Goal: Task Accomplishment & Management: Use online tool/utility

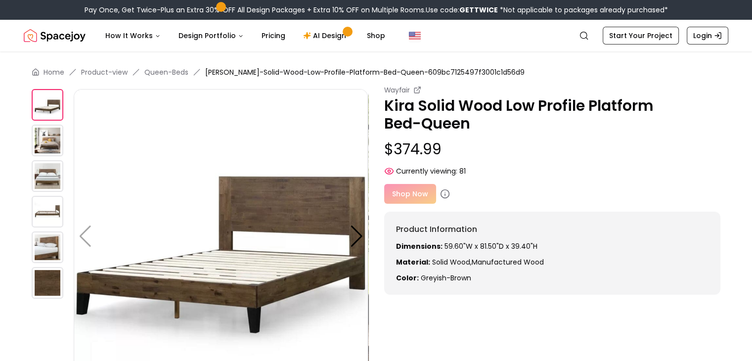
click at [413, 190] on div "Shop Now" at bounding box center [552, 194] width 337 height 20
click at [402, 194] on div "Shop Now" at bounding box center [552, 194] width 337 height 20
click at [326, 36] on link "AI Design" at bounding box center [326, 36] width 62 height 20
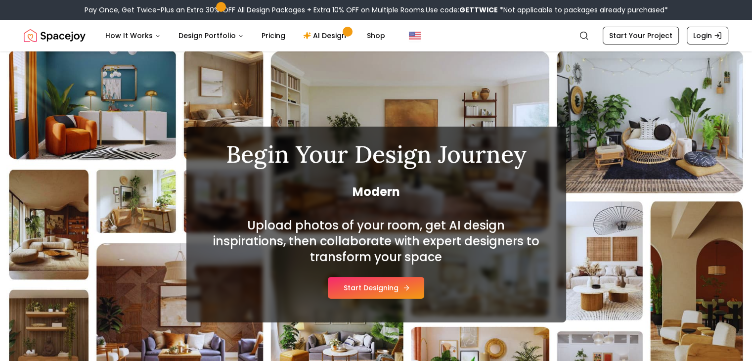
click at [370, 289] on button "Start Designing" at bounding box center [376, 288] width 96 height 22
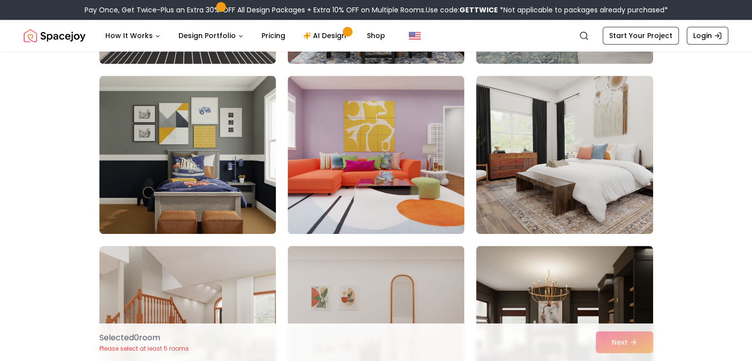
scroll to position [1066, 0]
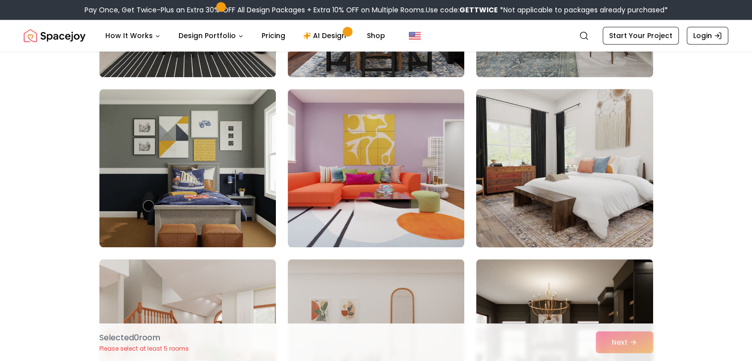
click at [625, 152] on img at bounding box center [564, 168] width 185 height 166
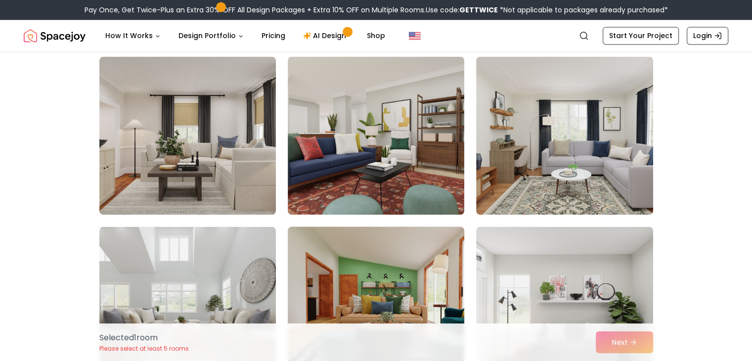
scroll to position [1466, 0]
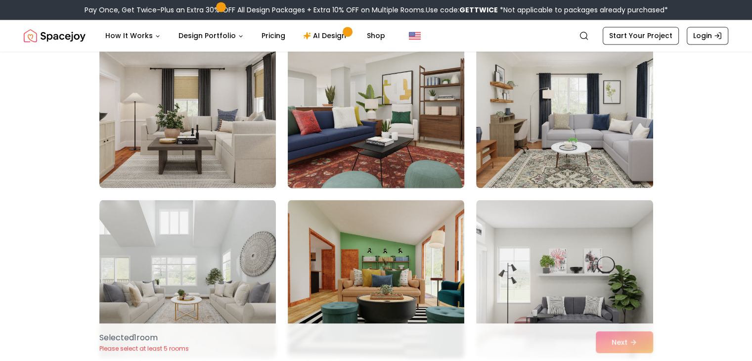
click at [421, 95] on img at bounding box center [375, 109] width 185 height 166
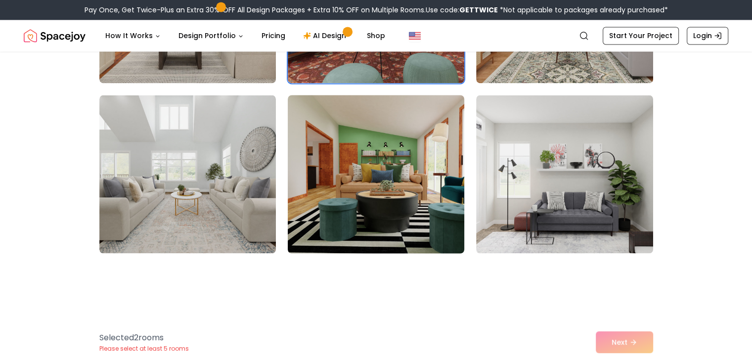
scroll to position [1571, 0]
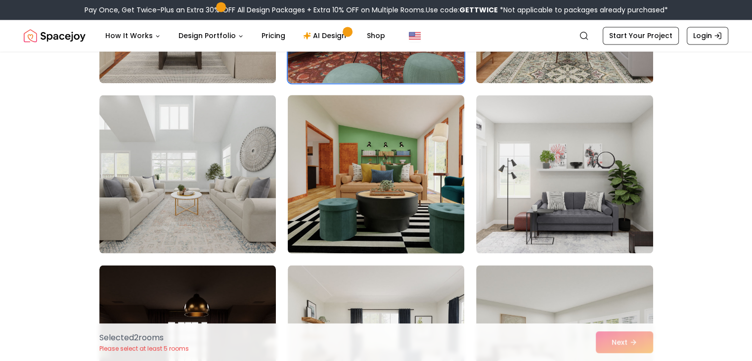
click at [422, 158] on img at bounding box center [375, 174] width 185 height 166
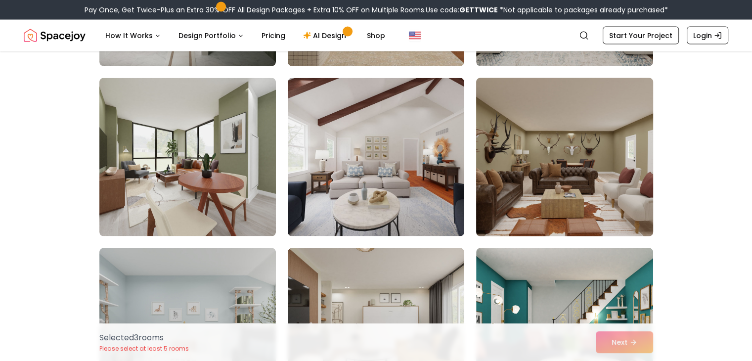
scroll to position [2169, 0]
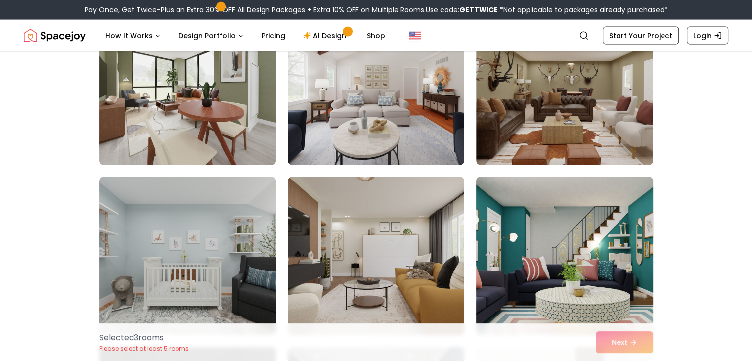
click at [595, 239] on img at bounding box center [564, 256] width 185 height 166
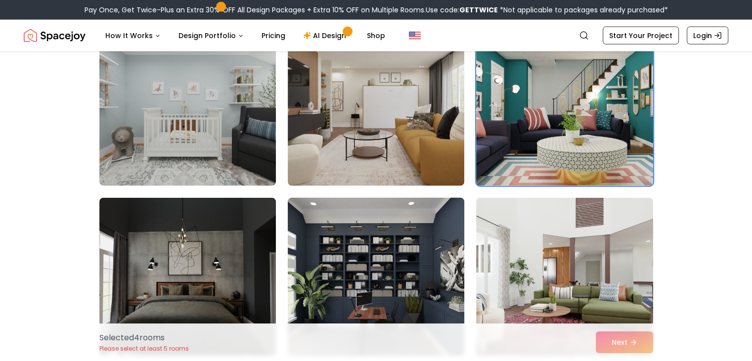
scroll to position [2404, 0]
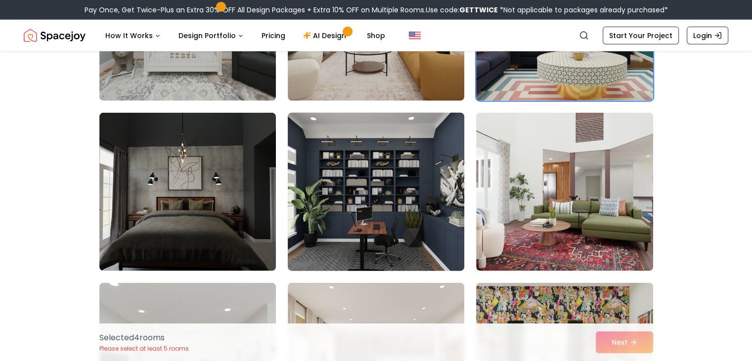
click at [412, 192] on img at bounding box center [375, 192] width 185 height 166
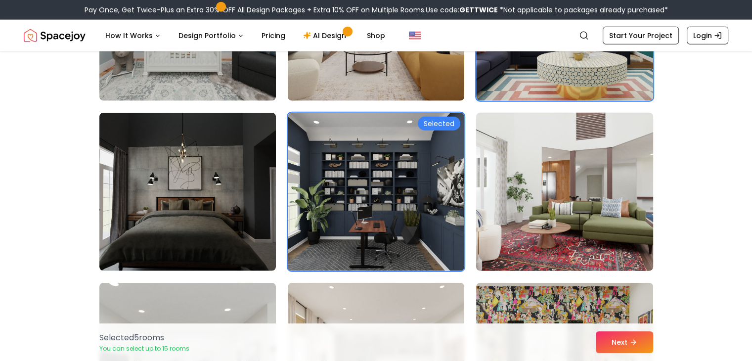
click at [573, 216] on img at bounding box center [564, 192] width 185 height 166
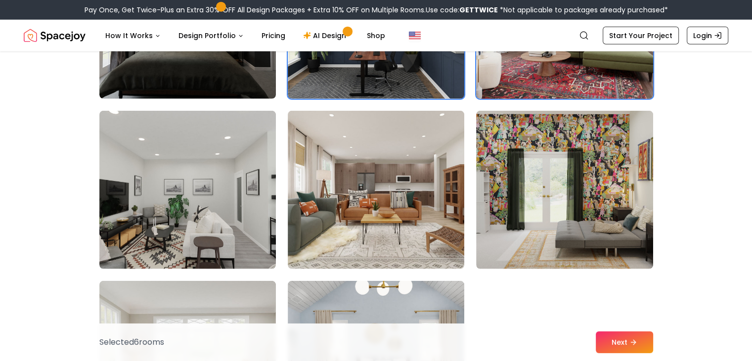
scroll to position [2576, 0]
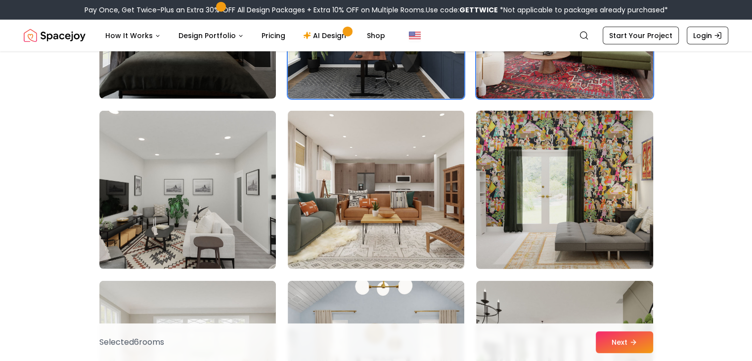
click at [578, 190] on img at bounding box center [564, 190] width 185 height 166
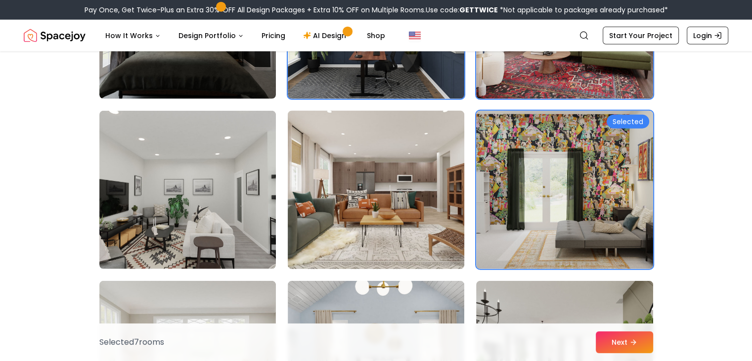
click at [386, 223] on img at bounding box center [375, 190] width 185 height 166
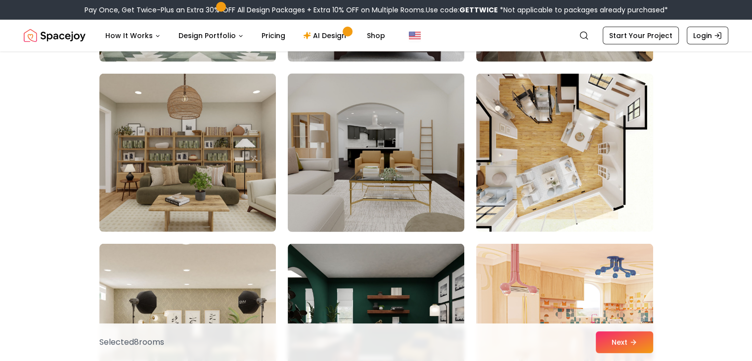
scroll to position [2972, 0]
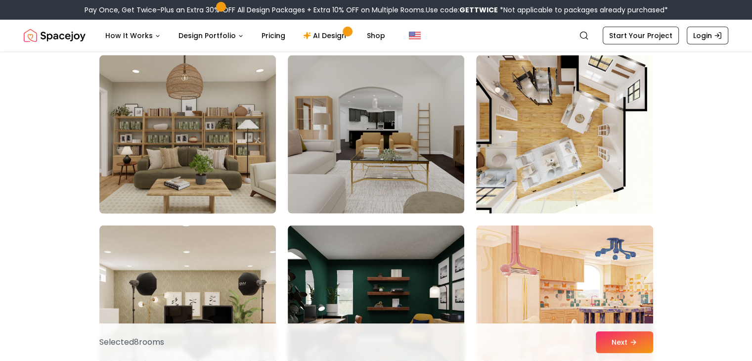
click at [215, 148] on img at bounding box center [187, 134] width 185 height 166
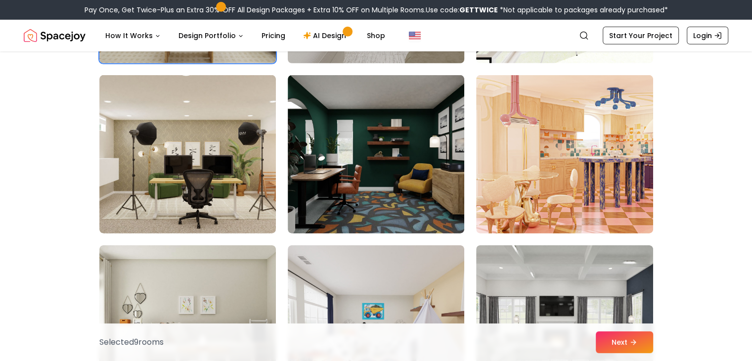
scroll to position [3121, 0]
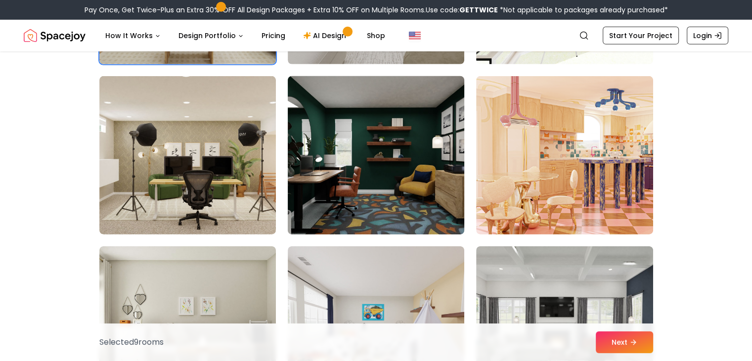
click at [389, 171] on img at bounding box center [375, 155] width 185 height 166
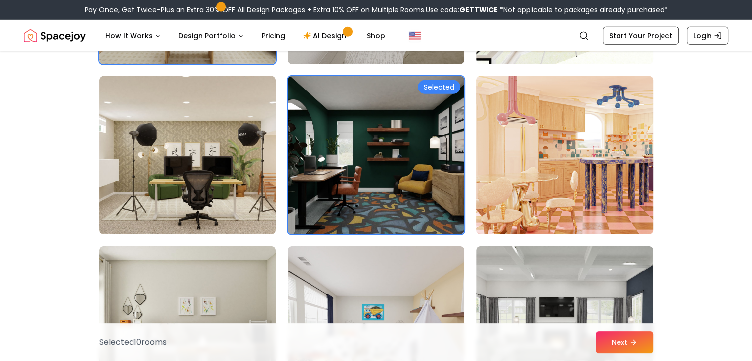
click at [604, 177] on img at bounding box center [564, 155] width 185 height 166
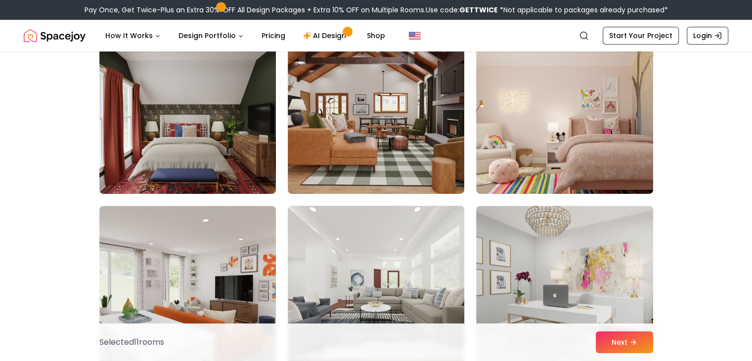
scroll to position [4306, 0]
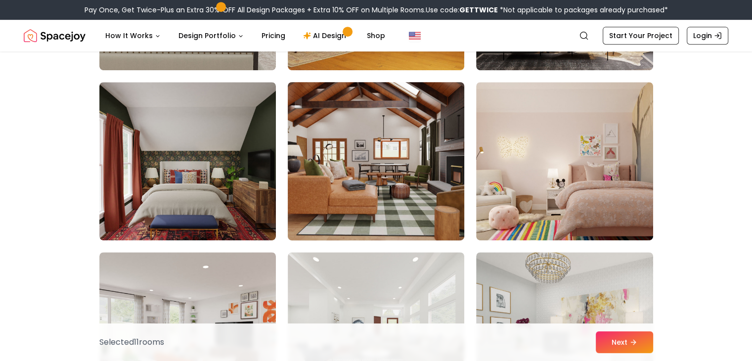
click at [407, 183] on img at bounding box center [375, 161] width 185 height 166
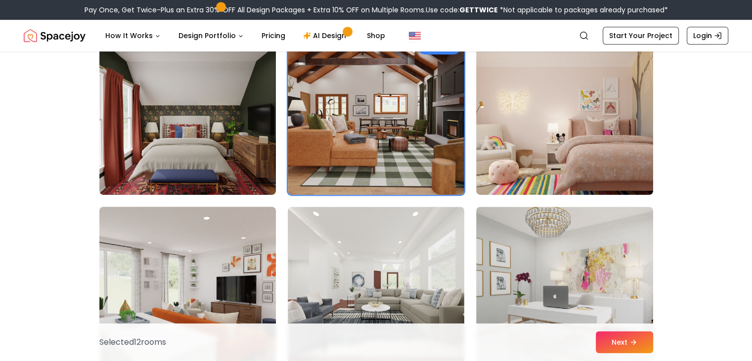
scroll to position [4351, 0]
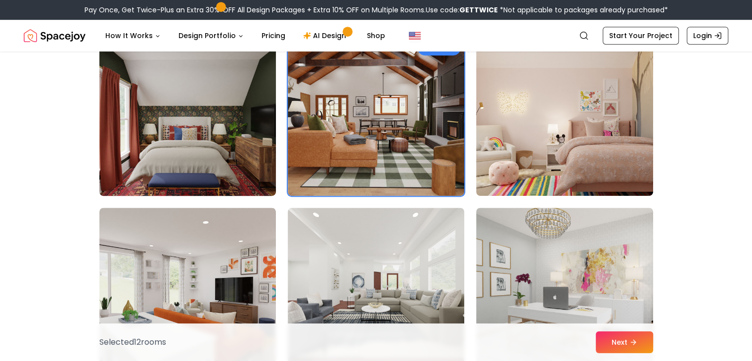
click at [218, 116] on img at bounding box center [187, 117] width 185 height 166
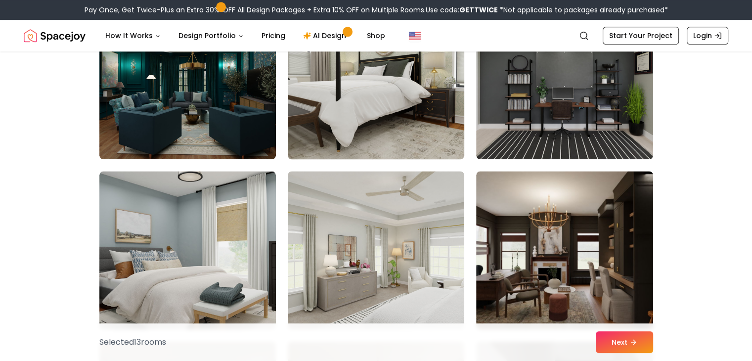
scroll to position [4898, 0]
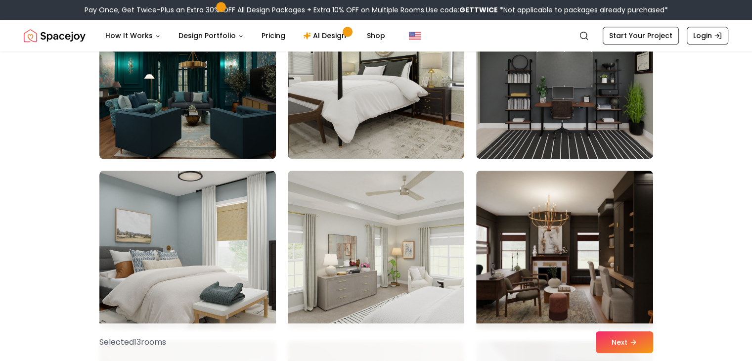
click at [199, 116] on img at bounding box center [187, 80] width 185 height 166
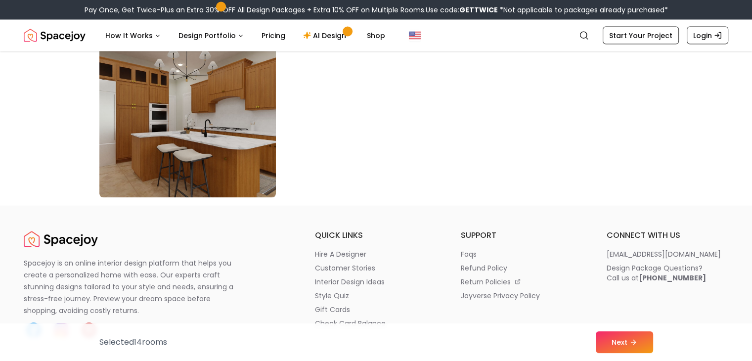
scroll to position [5711, 0]
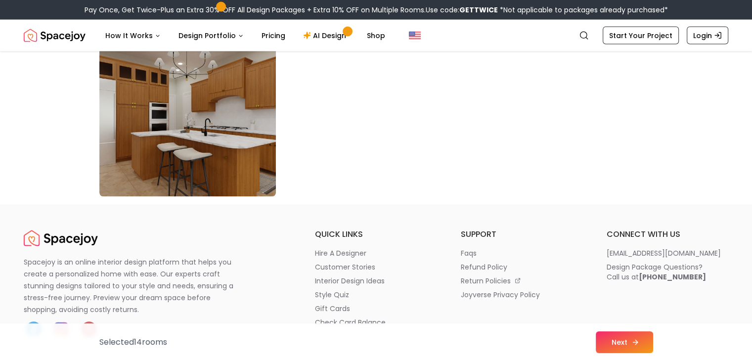
click at [620, 337] on button "Next" at bounding box center [624, 342] width 57 height 22
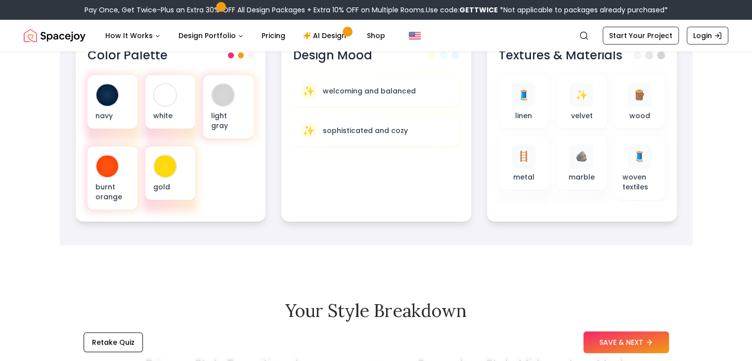
scroll to position [376, 0]
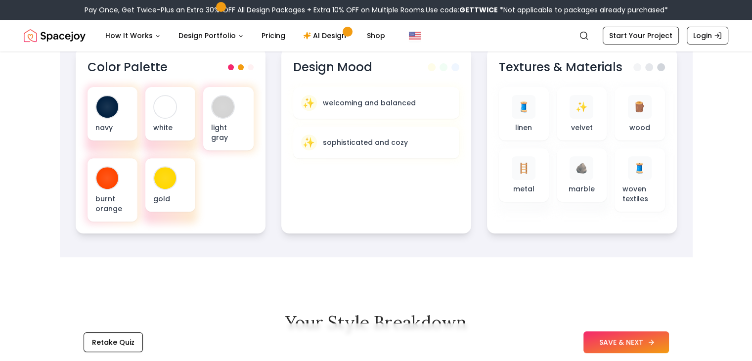
click at [634, 337] on button "SAVE & NEXT" at bounding box center [627, 342] width 86 height 22
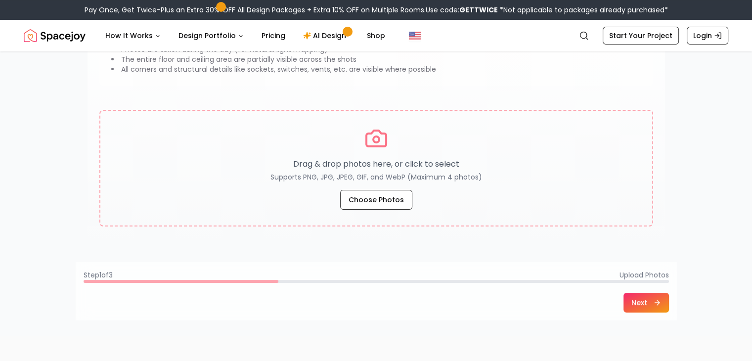
scroll to position [111, 0]
